Goal: Task Accomplishment & Management: Manage account settings

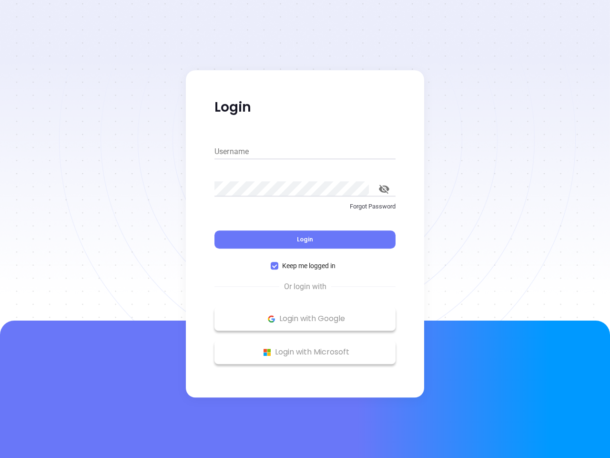
click at [305, 229] on div "Login" at bounding box center [304, 234] width 181 height 30
click at [305, 152] on input "Username" at bounding box center [304, 151] width 181 height 15
click at [384, 189] on icon "toggle password visibility" at bounding box center [384, 188] width 10 height 9
click at [305, 239] on span "Login" at bounding box center [305, 239] width 16 height 8
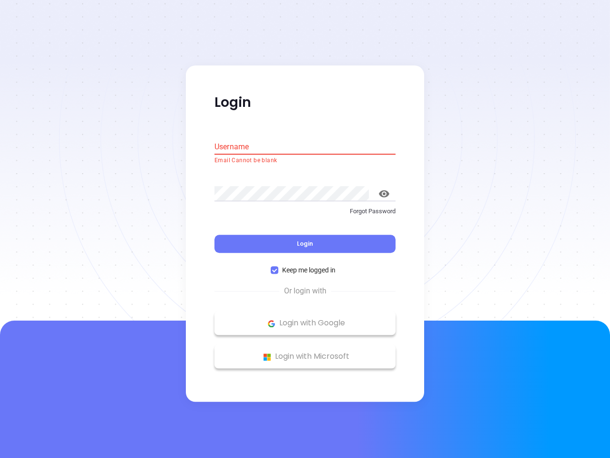
click at [305, 266] on span "Keep me logged in" at bounding box center [308, 270] width 61 height 10
click at [278, 266] on input "Keep me logged in" at bounding box center [275, 270] width 8 height 8
checkbox input "false"
click at [305, 318] on p "Login with Google" at bounding box center [305, 323] width 172 height 14
click at [305, 352] on p "Login with Microsoft" at bounding box center [305, 356] width 172 height 14
